Goal: Information Seeking & Learning: Find specific fact

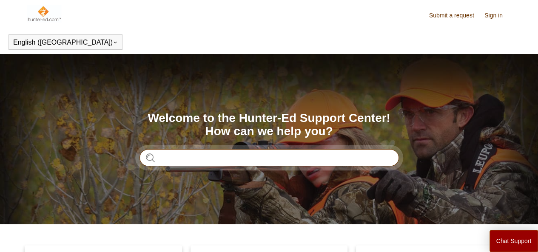
click at [233, 160] on input "Search" at bounding box center [268, 157] width 259 height 17
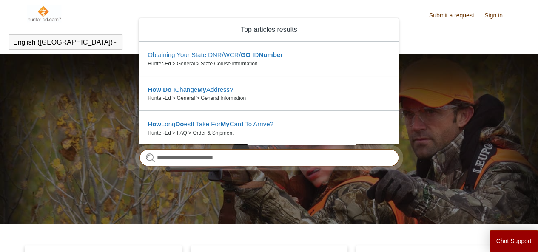
type input "**********"
